Goal: Navigation & Orientation: Find specific page/section

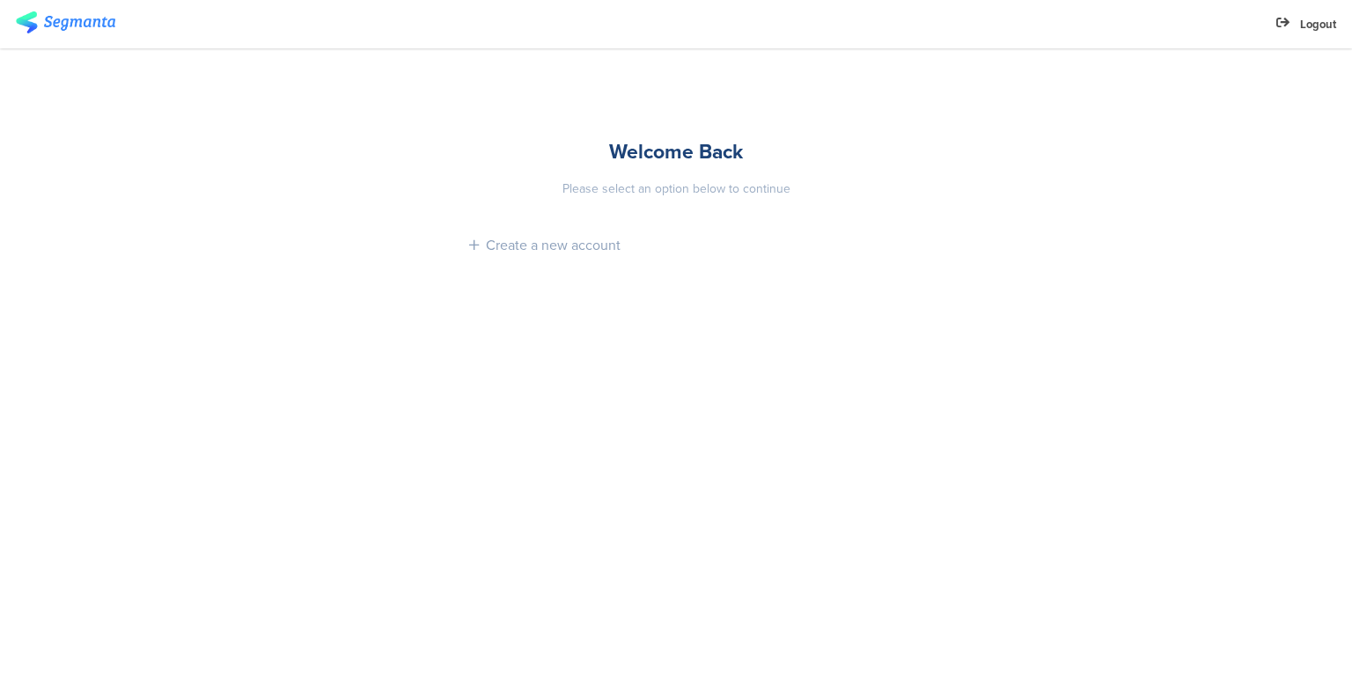
click at [70, 19] on img at bounding box center [65, 22] width 99 height 22
click at [102, 23] on img at bounding box center [65, 22] width 99 height 22
click at [655, 170] on div "Welcome Back Please select an option below to continue Create a new account" at bounding box center [676, 203] width 440 height 310
click at [666, 155] on div "Welcome Back" at bounding box center [676, 151] width 414 height 30
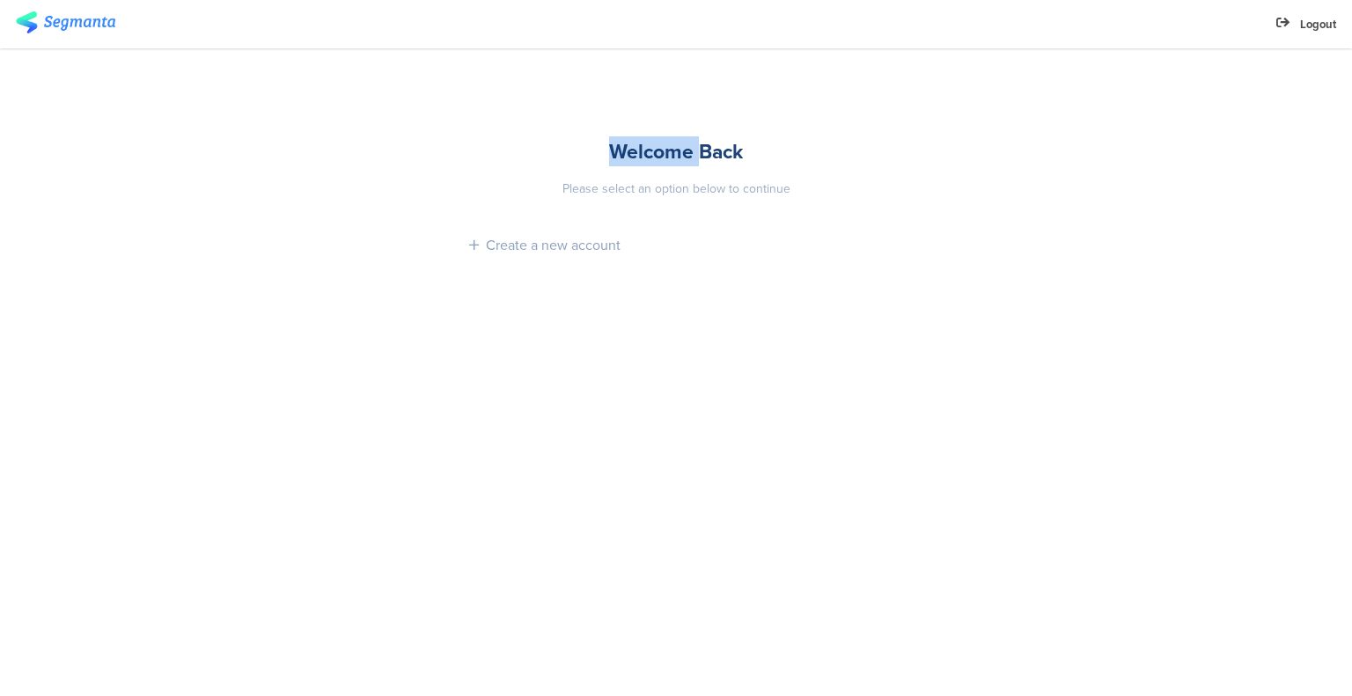
click at [44, 19] on img at bounding box center [65, 22] width 99 height 22
click at [43, 19] on img at bounding box center [65, 22] width 99 height 22
click at [43, 18] on img at bounding box center [65, 22] width 99 height 22
click at [24, 7] on div "Logout" at bounding box center [676, 24] width 1321 height 48
click at [35, 16] on img at bounding box center [65, 22] width 99 height 22
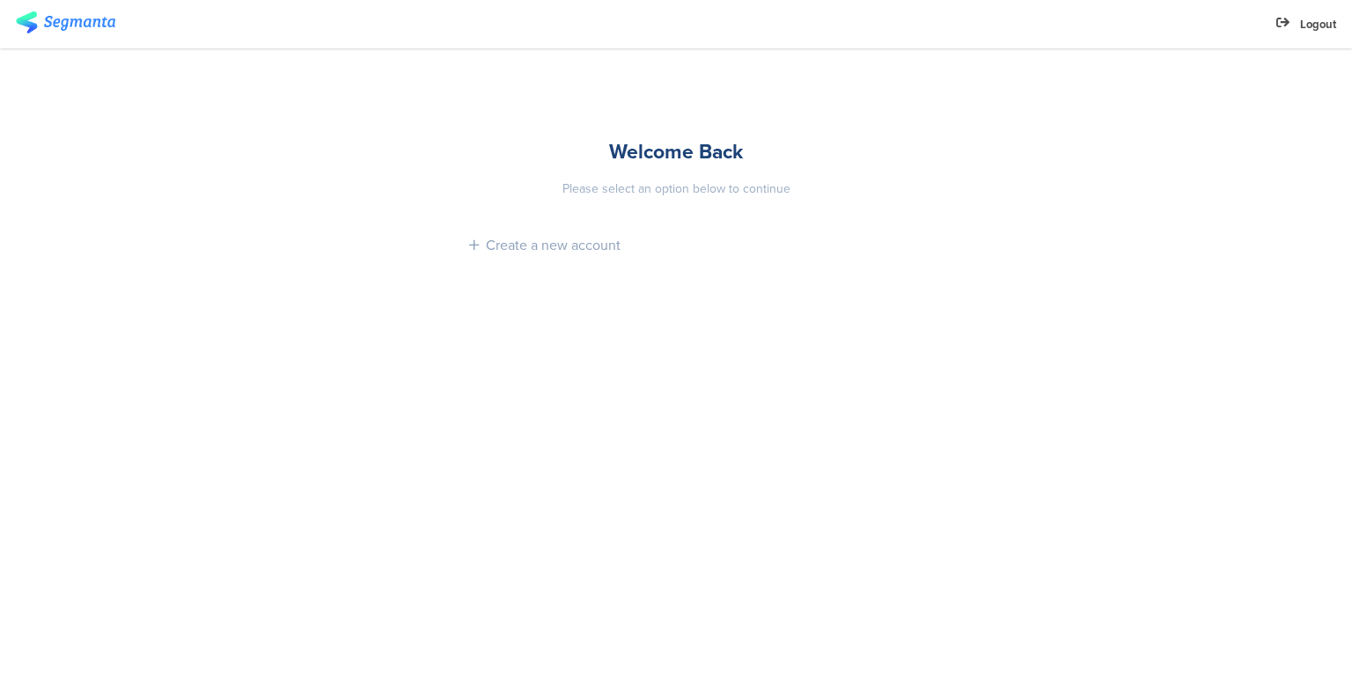
click at [653, 144] on div "Welcome Back" at bounding box center [676, 151] width 414 height 30
click at [655, 146] on div "Welcome Back" at bounding box center [676, 151] width 414 height 30
